Goal: Transaction & Acquisition: Purchase product/service

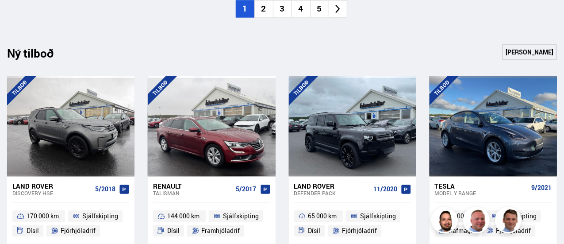
scroll to position [885, 0]
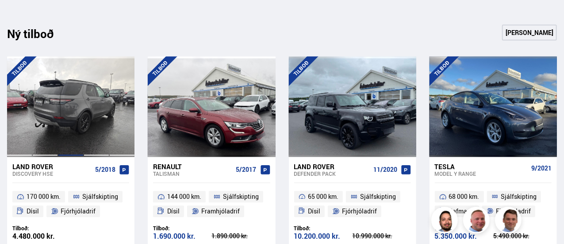
click at [64, 110] on div at bounding box center [71, 106] width 26 height 100
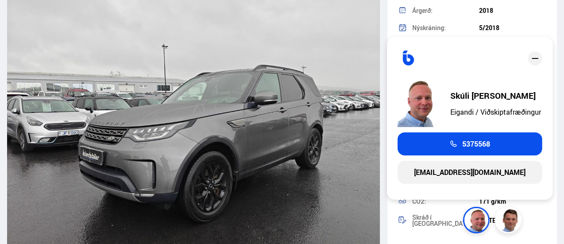
scroll to position [3187, 0]
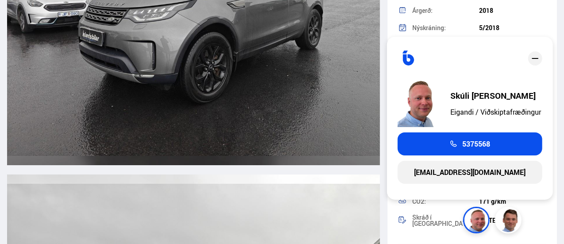
click at [496, 66] on div at bounding box center [471, 58] width 104 height 23
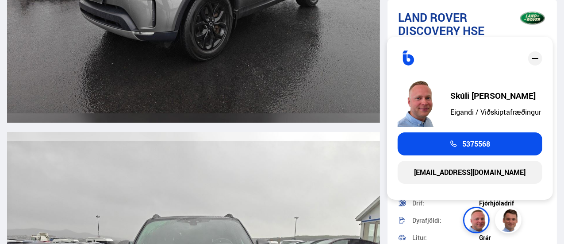
scroll to position [3231, 0]
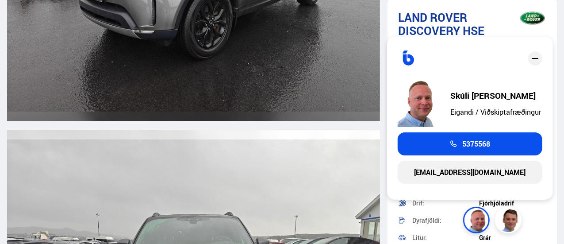
click at [499, 58] on div at bounding box center [471, 58] width 104 height 23
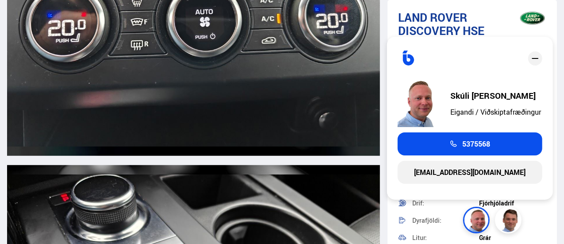
scroll to position [12065, 0]
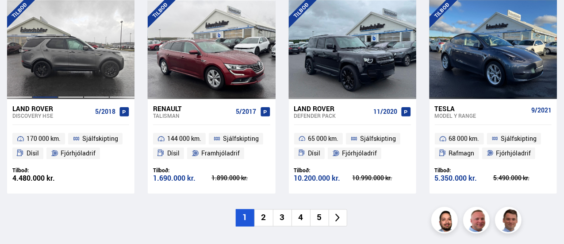
scroll to position [929, 0]
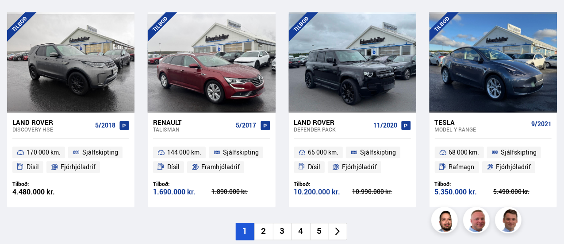
click at [37, 122] on div "Land Rover" at bounding box center [51, 122] width 79 height 8
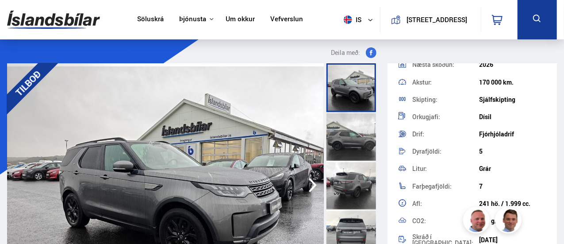
scroll to position [177, 0]
